Goal: Navigation & Orientation: Find specific page/section

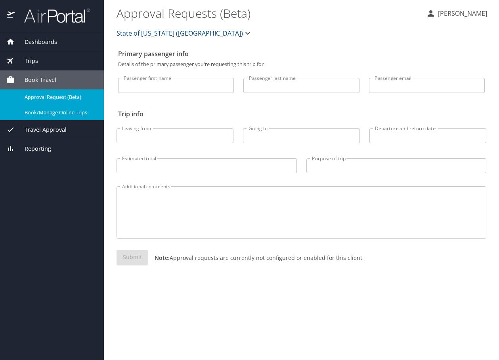
click at [35, 60] on span "Trips" at bounding box center [26, 61] width 23 height 9
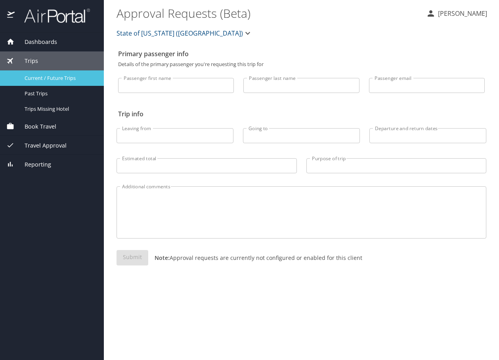
click at [54, 78] on span "Current / Future Trips" at bounding box center [60, 78] width 70 height 8
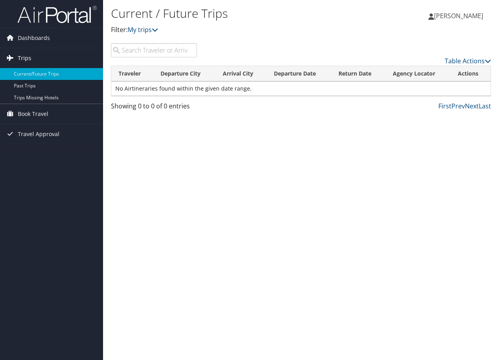
click at [21, 54] on span "Trips" at bounding box center [24, 58] width 13 height 20
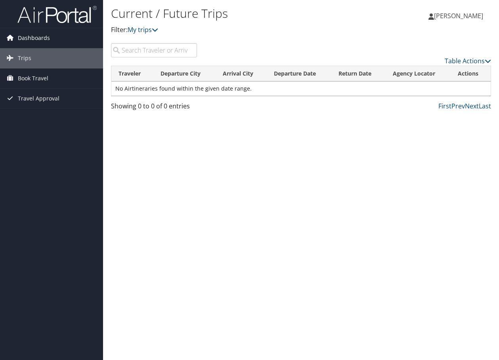
click at [30, 39] on span "Dashboards" at bounding box center [34, 38] width 32 height 20
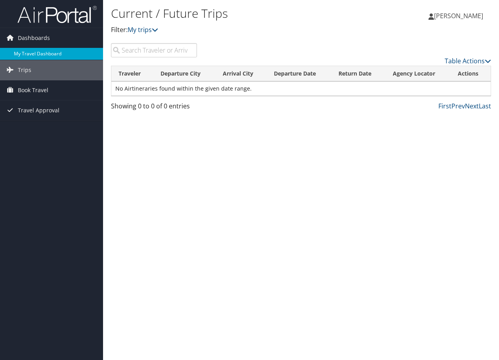
click at [34, 55] on link "My Travel Dashboard" at bounding box center [51, 54] width 103 height 12
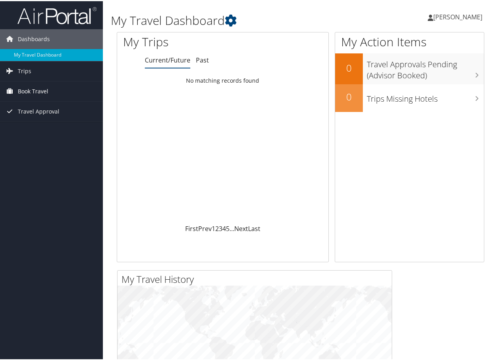
click at [37, 88] on span "Book Travel" at bounding box center [33, 90] width 30 height 20
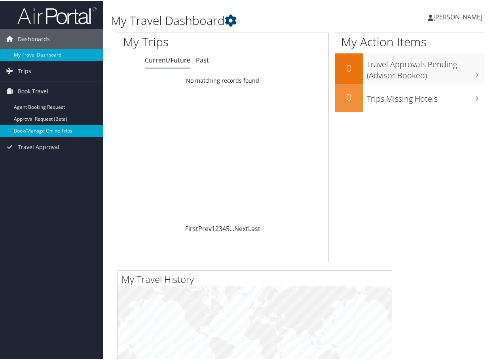
click at [50, 128] on link "Book/Manage Online Trips" at bounding box center [51, 130] width 103 height 12
